Goal: Use online tool/utility: Use online tool/utility

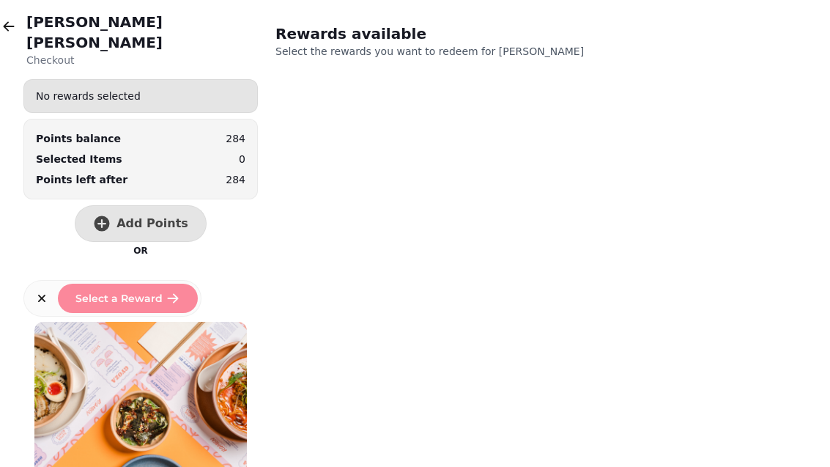
click at [17, 27] on button "button" at bounding box center [8, 26] width 29 height 29
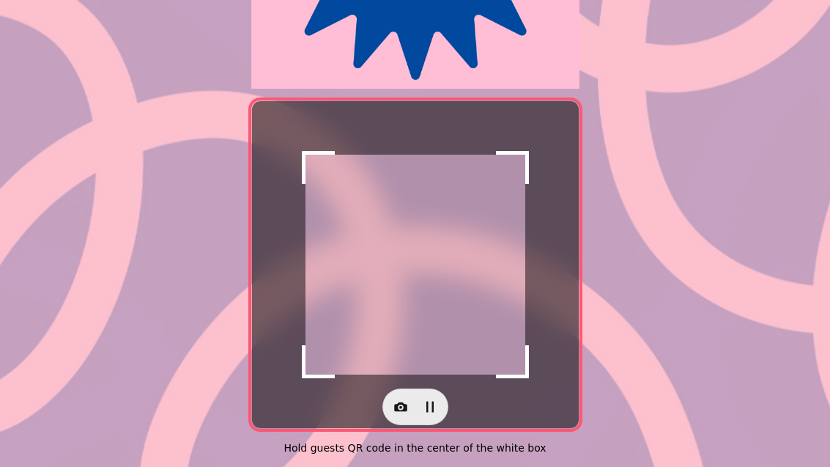
scroll to position [301, 0]
click at [406, 399] on icon "button" at bounding box center [400, 406] width 15 height 15
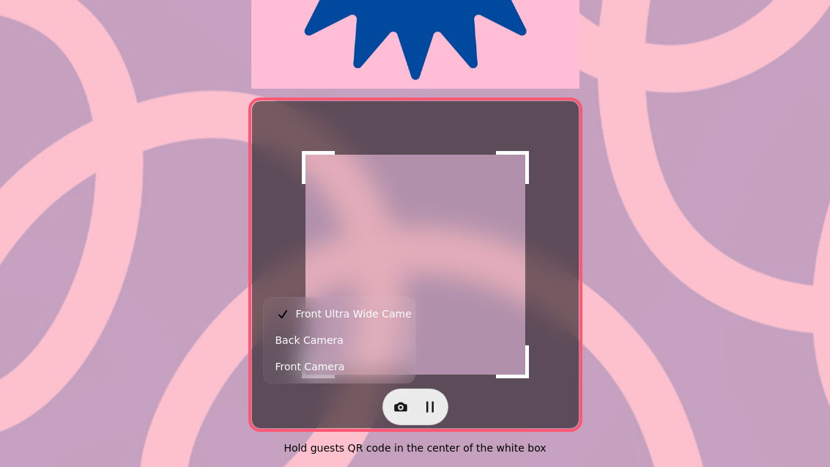
click at [364, 339] on button "Back Camera" at bounding box center [339, 340] width 145 height 26
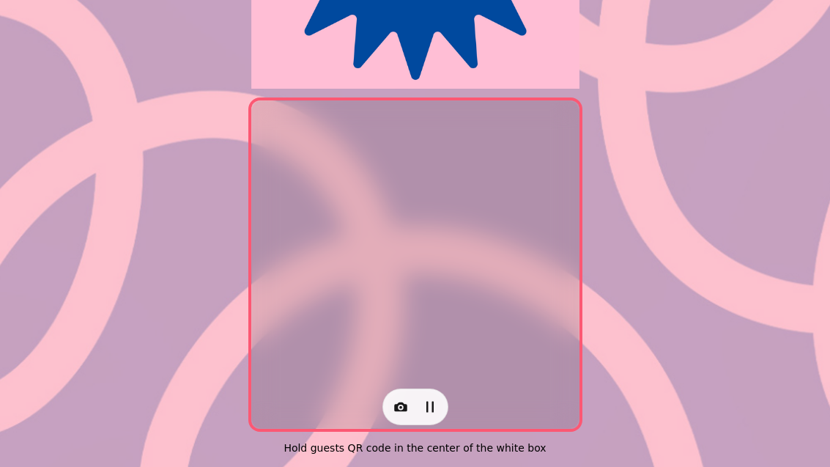
scroll to position [301, 0]
click at [399, 402] on icon "button" at bounding box center [400, 407] width 13 height 10
click at [341, 333] on button "Back Camera" at bounding box center [339, 340] width 145 height 26
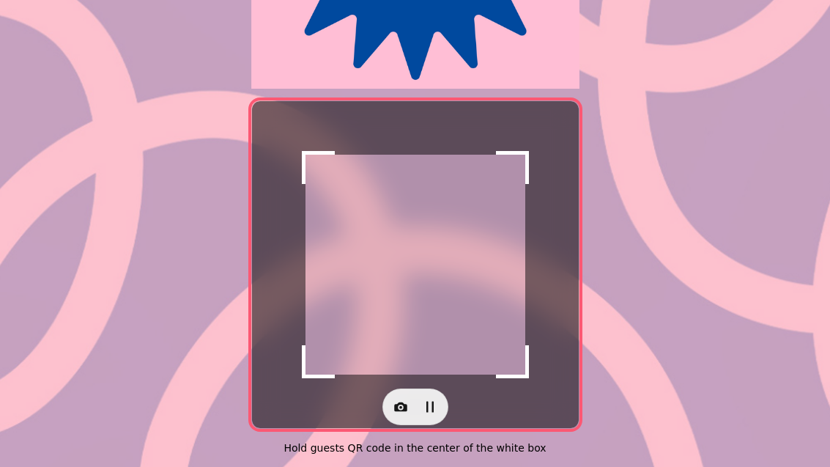
click at [404, 402] on icon "button" at bounding box center [400, 407] width 13 height 10
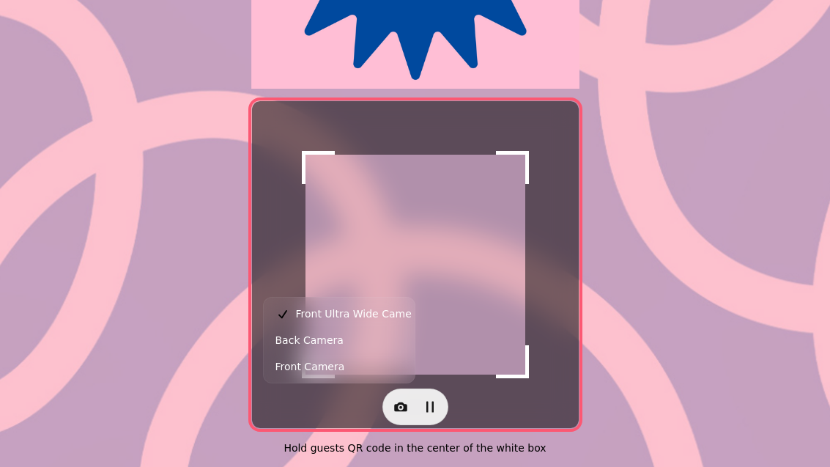
click at [336, 347] on span "Back Camera" at bounding box center [309, 340] width 68 height 18
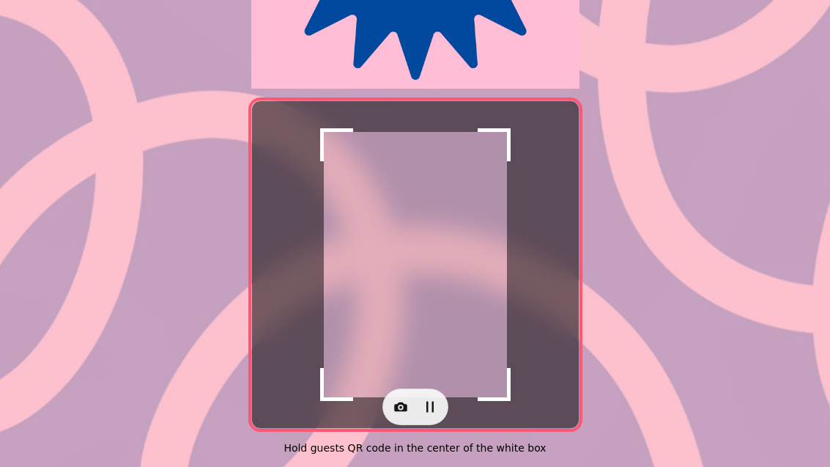
click at [393, 399] on icon "button" at bounding box center [400, 406] width 15 height 15
click at [333, 368] on span "Front Camera" at bounding box center [310, 367] width 70 height 18
click at [396, 402] on icon "button" at bounding box center [400, 407] width 13 height 10
click at [344, 360] on span "Front Camera" at bounding box center [331, 367] width 70 height 18
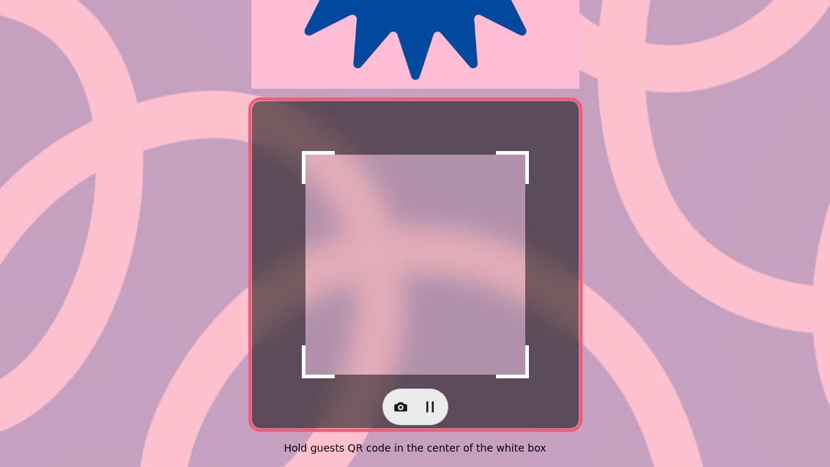
click at [392, 393] on button "button" at bounding box center [400, 406] width 29 height 29
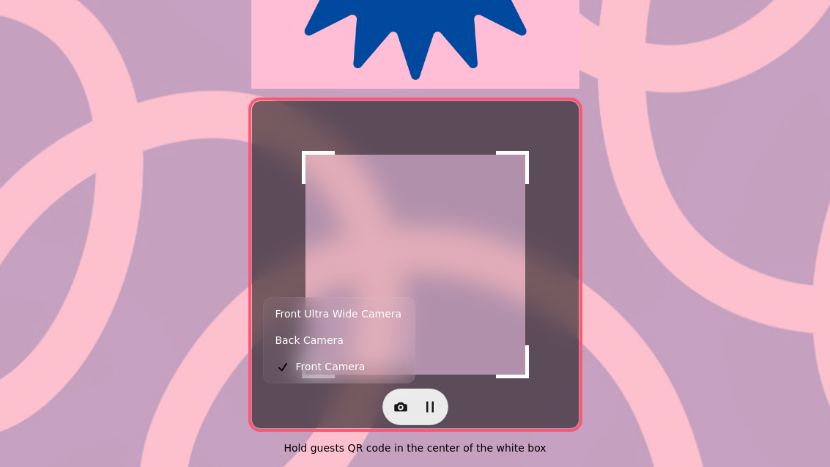
click at [344, 349] on button "Back Camera" at bounding box center [339, 340] width 145 height 26
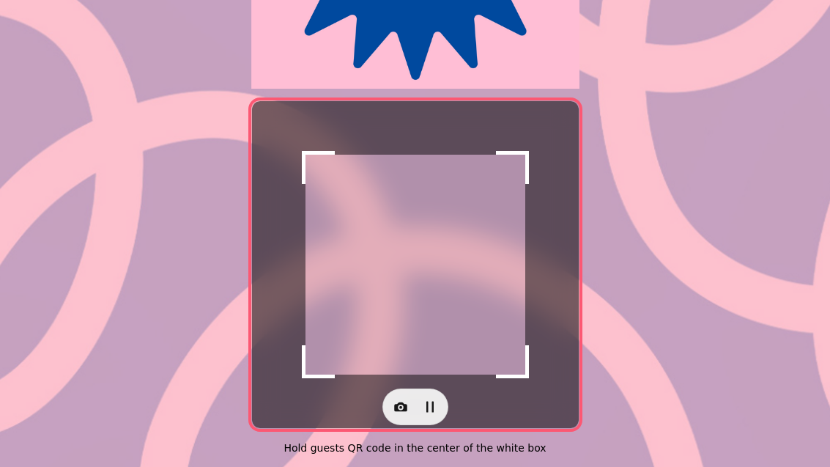
scroll to position [301, 0]
click at [401, 399] on icon "button" at bounding box center [400, 406] width 15 height 15
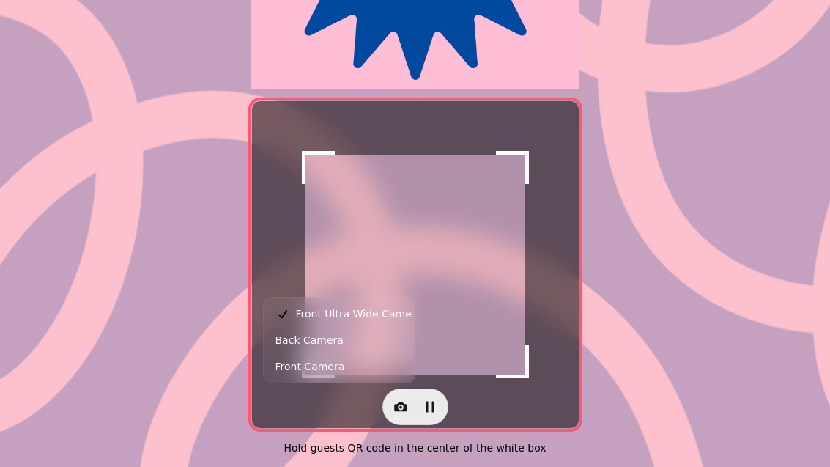
click at [393, 330] on button "Back Camera" at bounding box center [339, 340] width 145 height 26
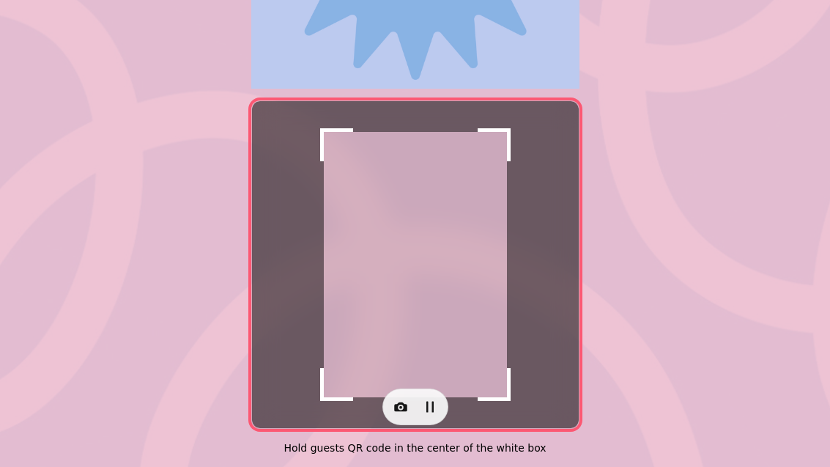
click at [793, 43] on div "Scanner paused Hold guests QR code in the center of the white box" at bounding box center [415, 87] width 830 height 759
